Goal: Task Accomplishment & Management: Manage account settings

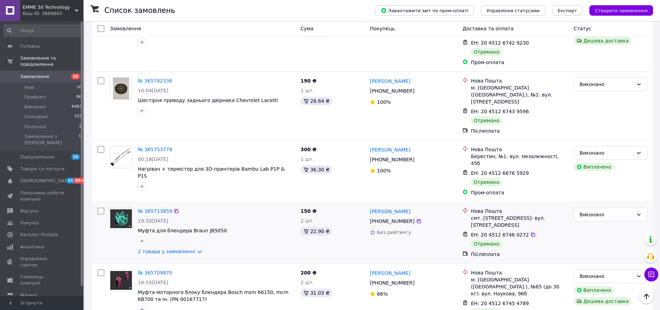
scroll to position [1055, 0]
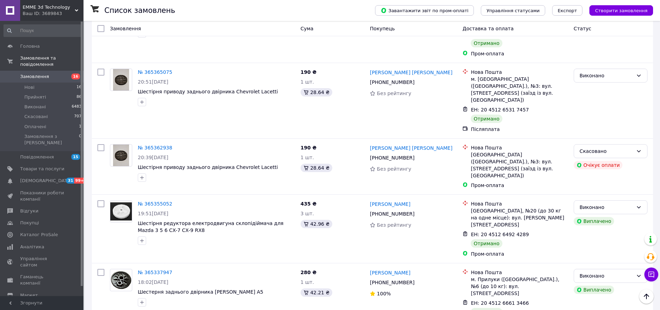
scroll to position [1058, 0]
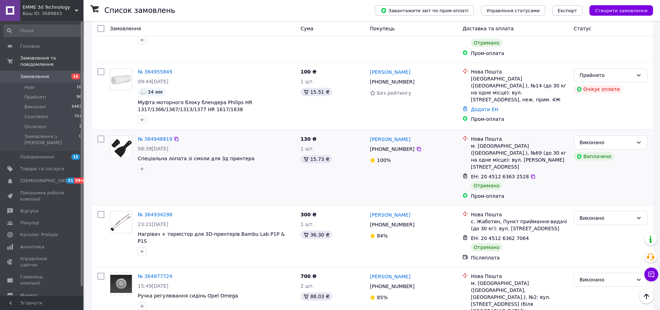
scroll to position [1063, 0]
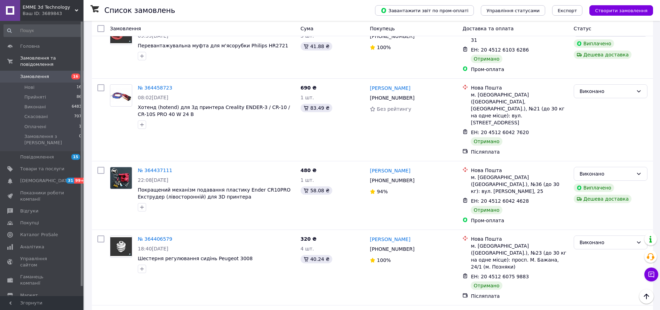
scroll to position [1042, 0]
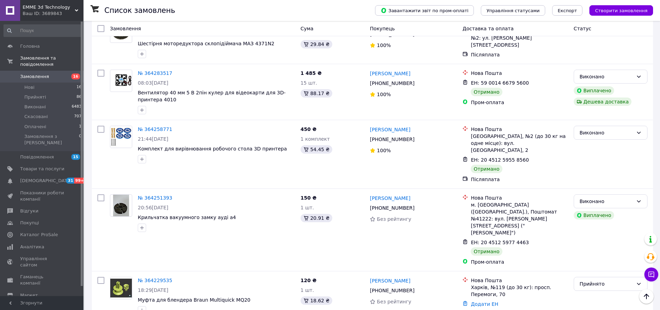
scroll to position [261, 0]
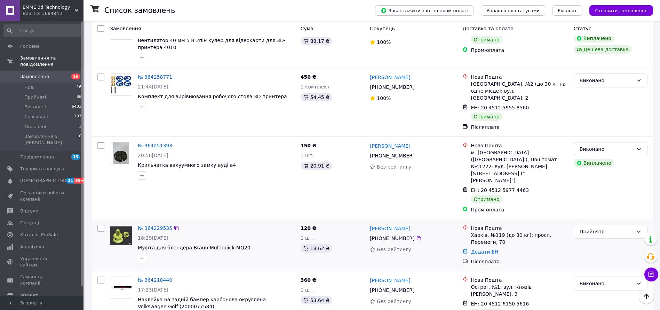
click at [480, 249] on link "Додати ЕН" at bounding box center [485, 252] width 28 height 6
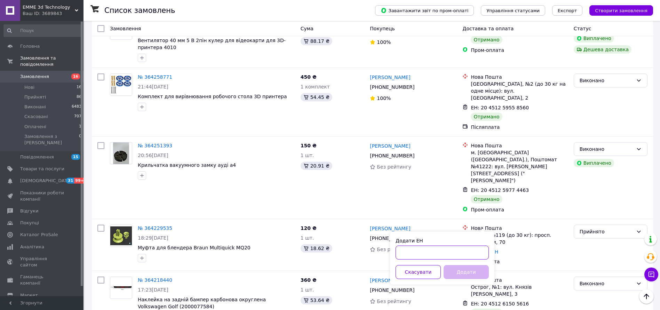
click at [419, 251] on input "Додати ЕН" at bounding box center [442, 252] width 93 height 14
paste input "20451269209888"
type input "20451269209888"
click at [469, 276] on button "Додати" at bounding box center [466, 272] width 45 height 14
